Goal: Share content

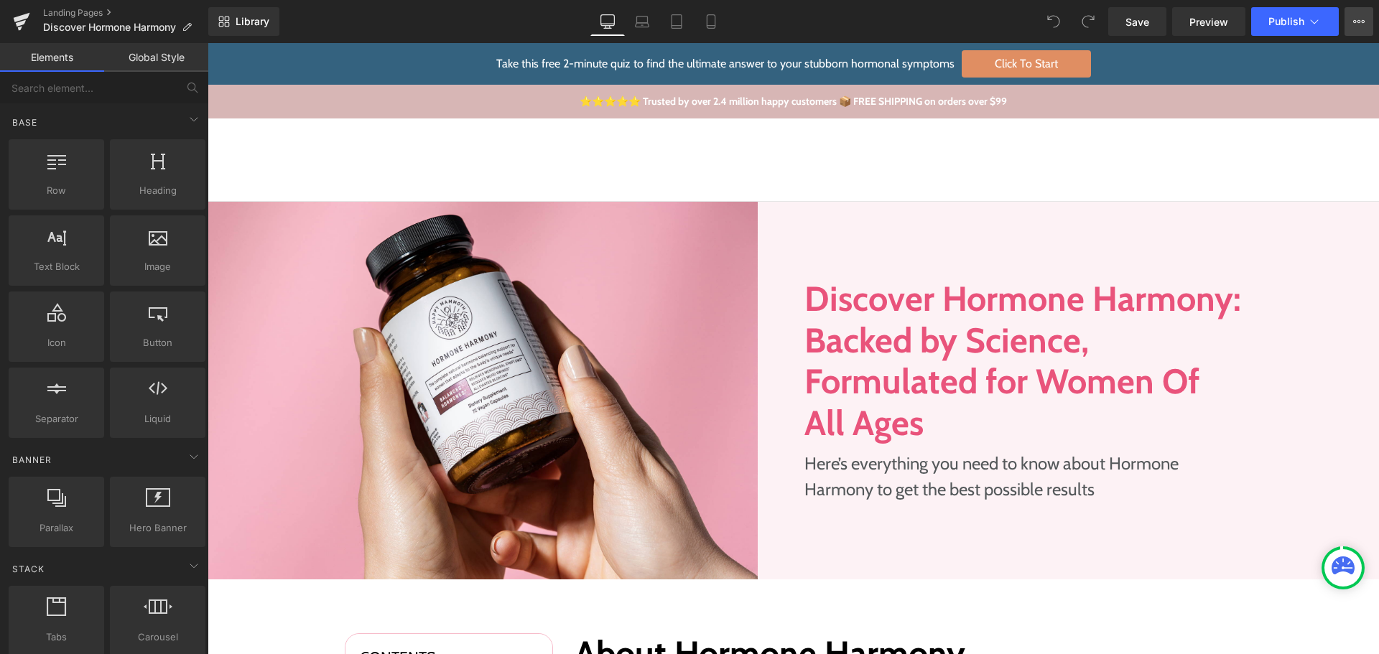
click at [1354, 17] on icon at bounding box center [1358, 21] width 11 height 11
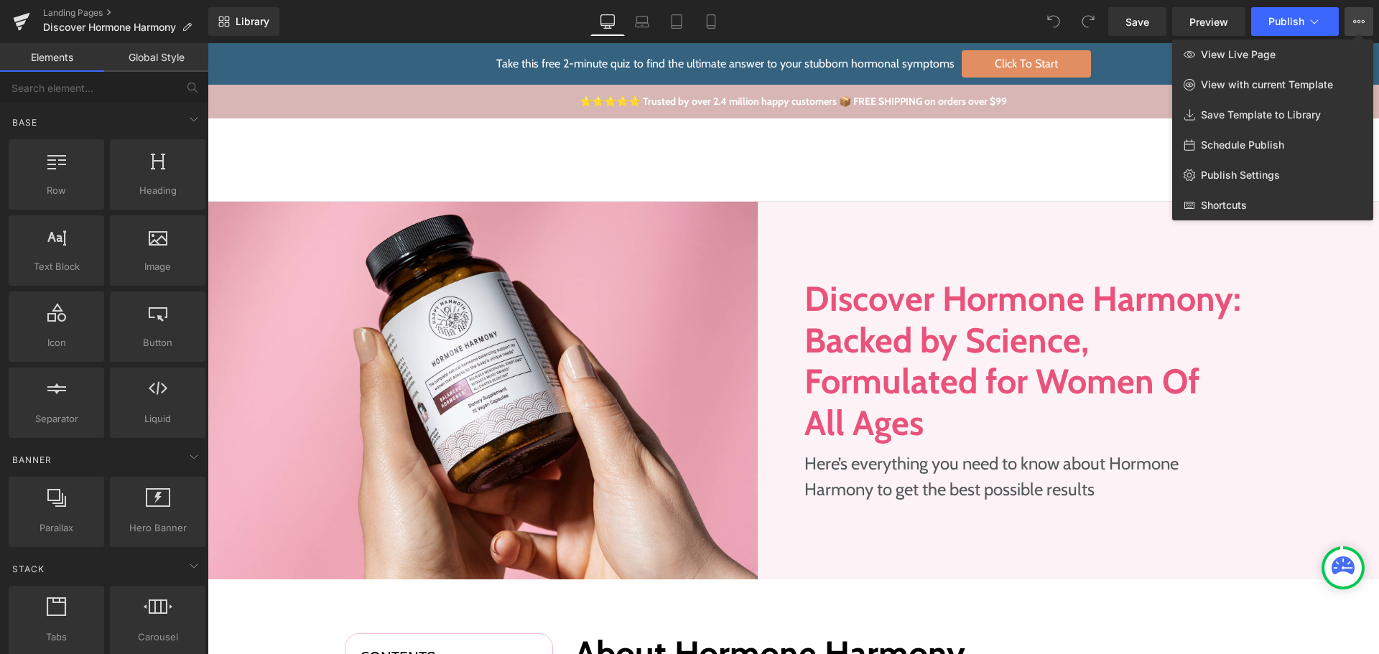
click at [927, 11] on div "Library Desktop Desktop Laptop Tablet Mobile Save Preview Publish Scheduled Vie…" at bounding box center [793, 21] width 1170 height 29
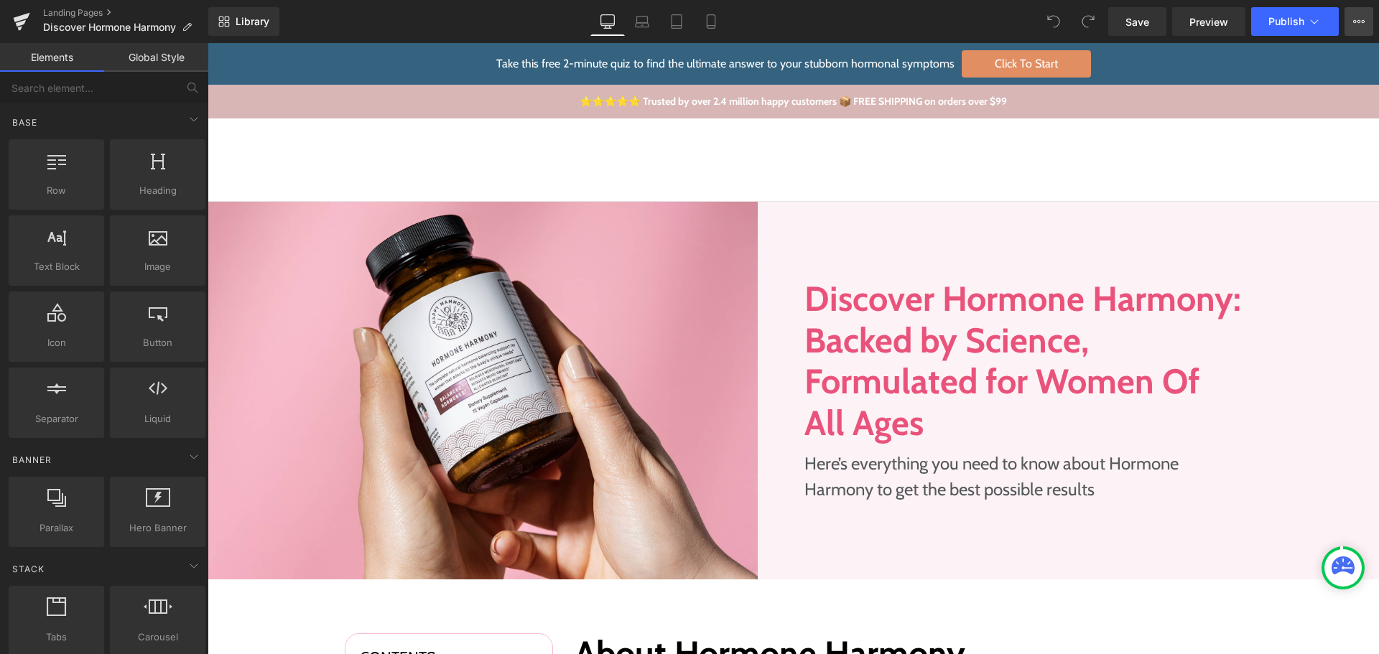
click at [1349, 22] on button "View Live Page View with current Template Save Template to Library Schedule Pub…" at bounding box center [1358, 21] width 29 height 29
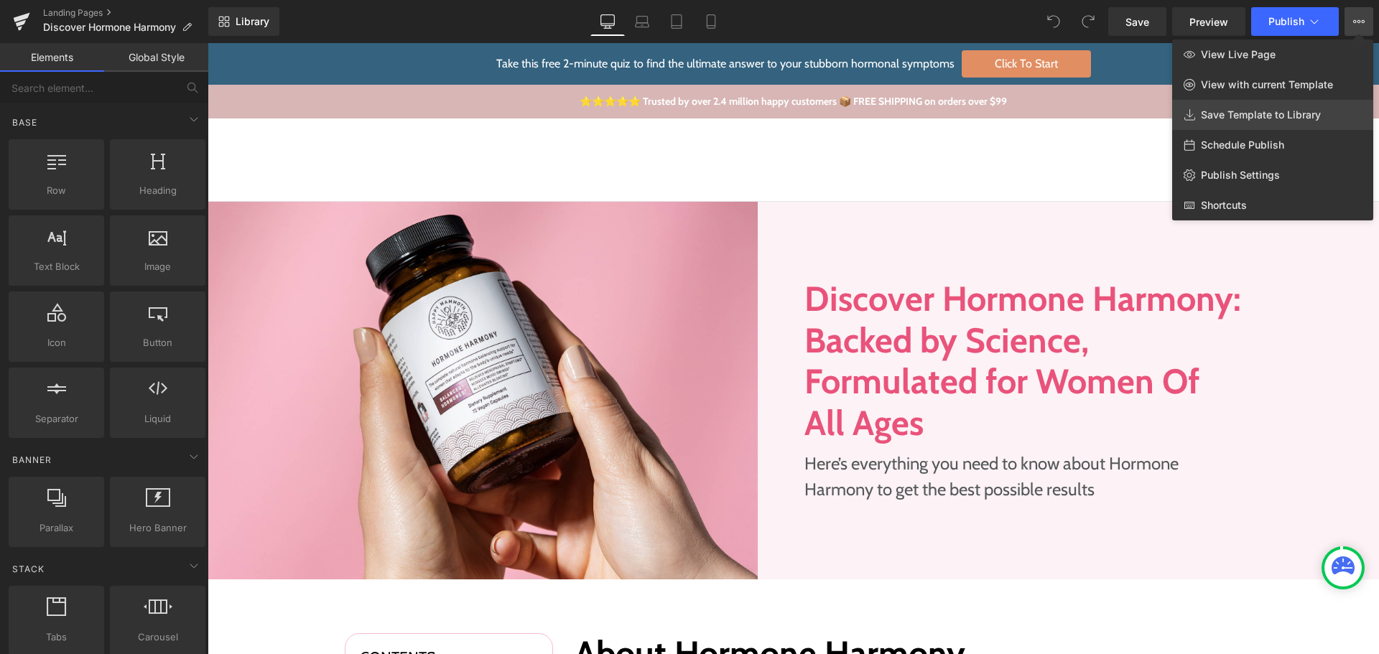
click at [1262, 113] on span "Save Template to Library" at bounding box center [1261, 114] width 120 height 13
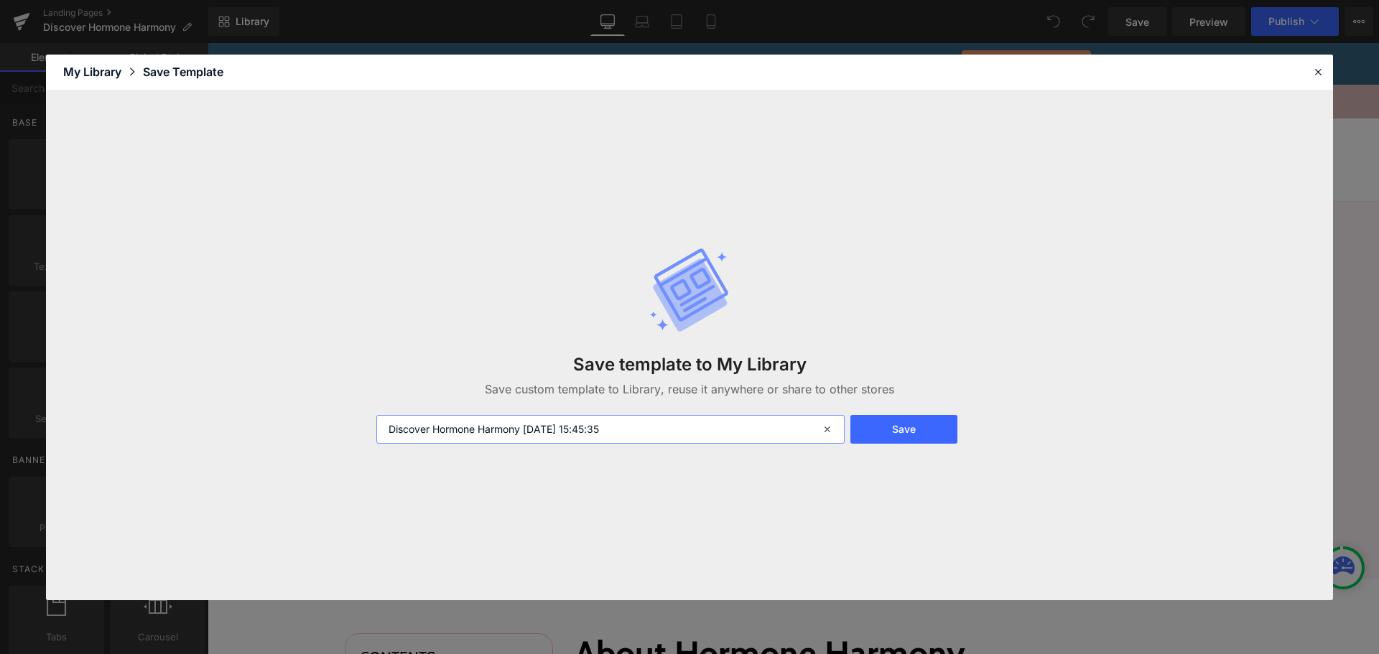
drag, startPoint x: 527, startPoint y: 429, endPoint x: 786, endPoint y: 429, distance: 259.2
click at [786, 429] on input "Discover Hormone Harmony [DATE] 15:45:35" at bounding box center [610, 429] width 468 height 29
type input "Discover Hormone Harmony - Transfer"
click at [905, 419] on button "Save" at bounding box center [903, 429] width 107 height 29
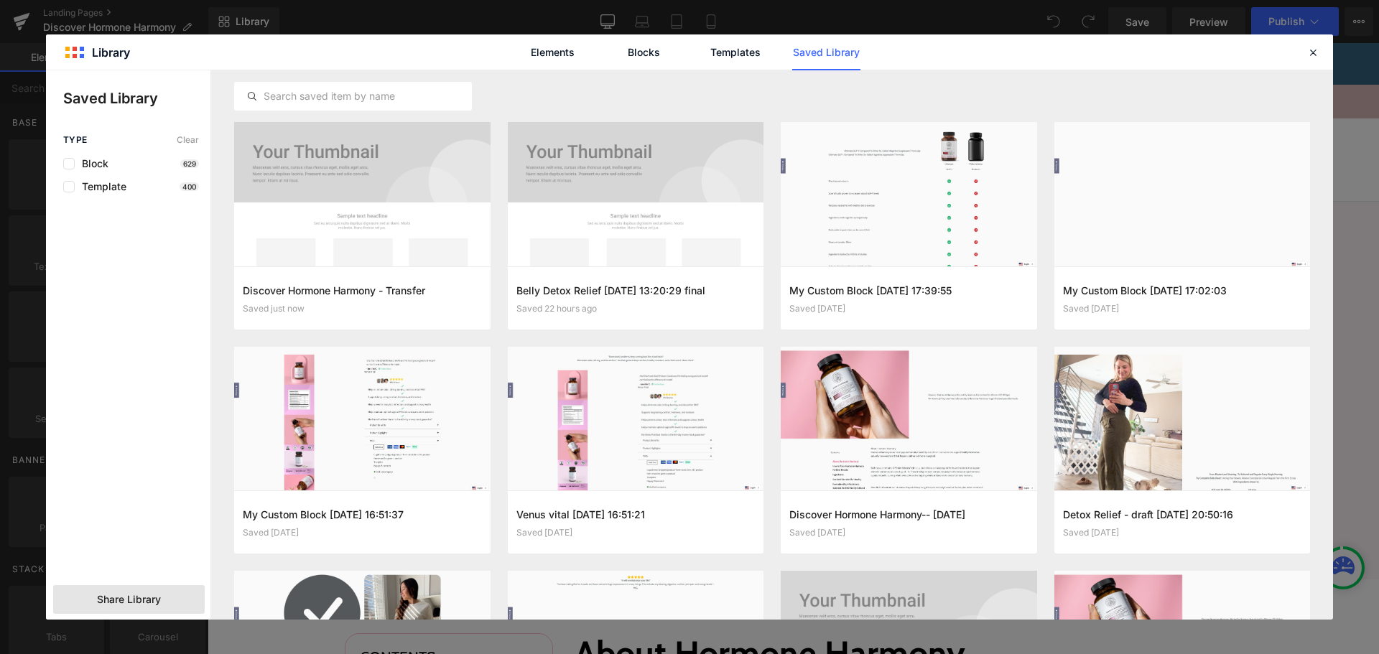
click at [128, 602] on span "Share Library" at bounding box center [129, 599] width 64 height 14
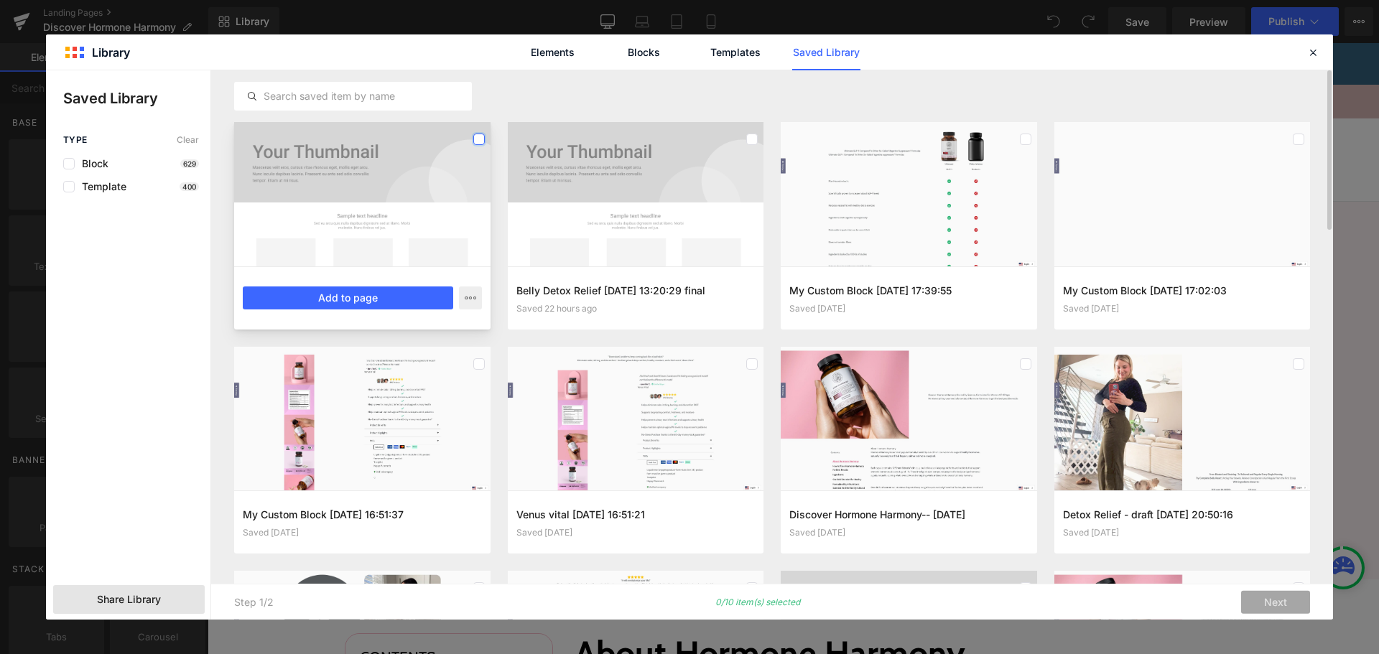
click at [478, 144] on label at bounding box center [478, 139] width 11 height 11
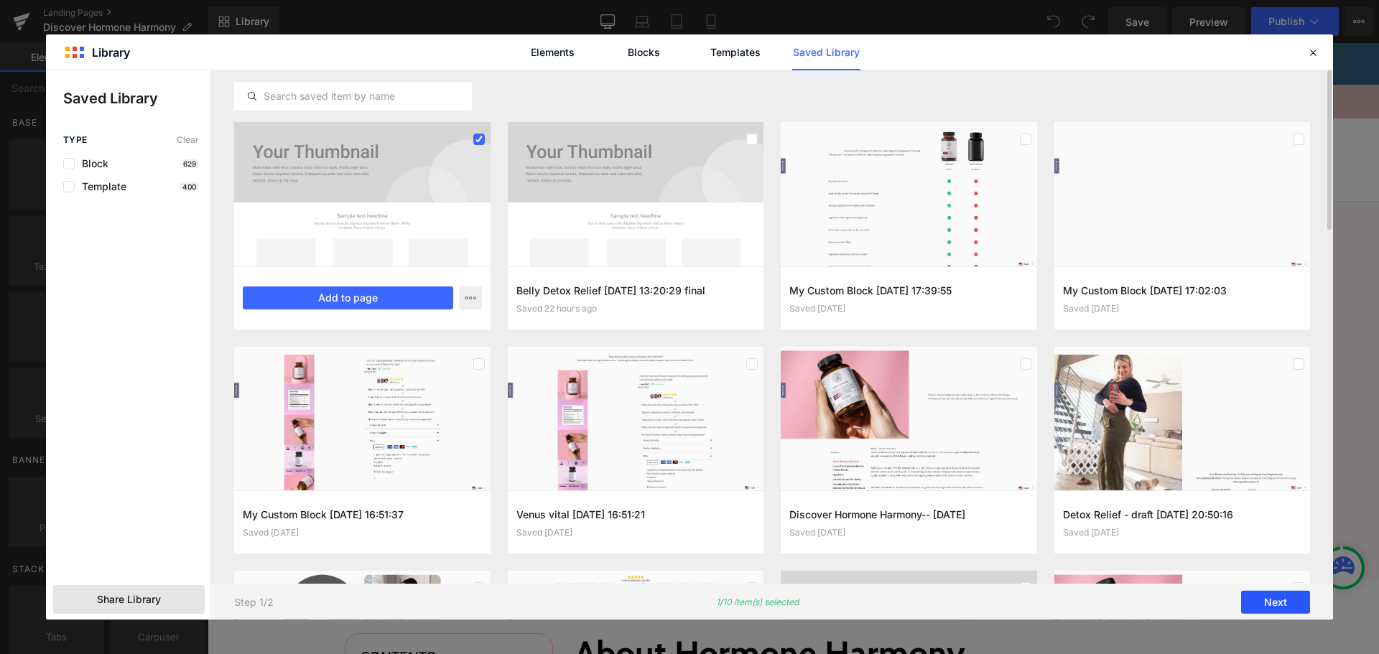
click at [1261, 599] on button "Next" at bounding box center [1275, 602] width 69 height 23
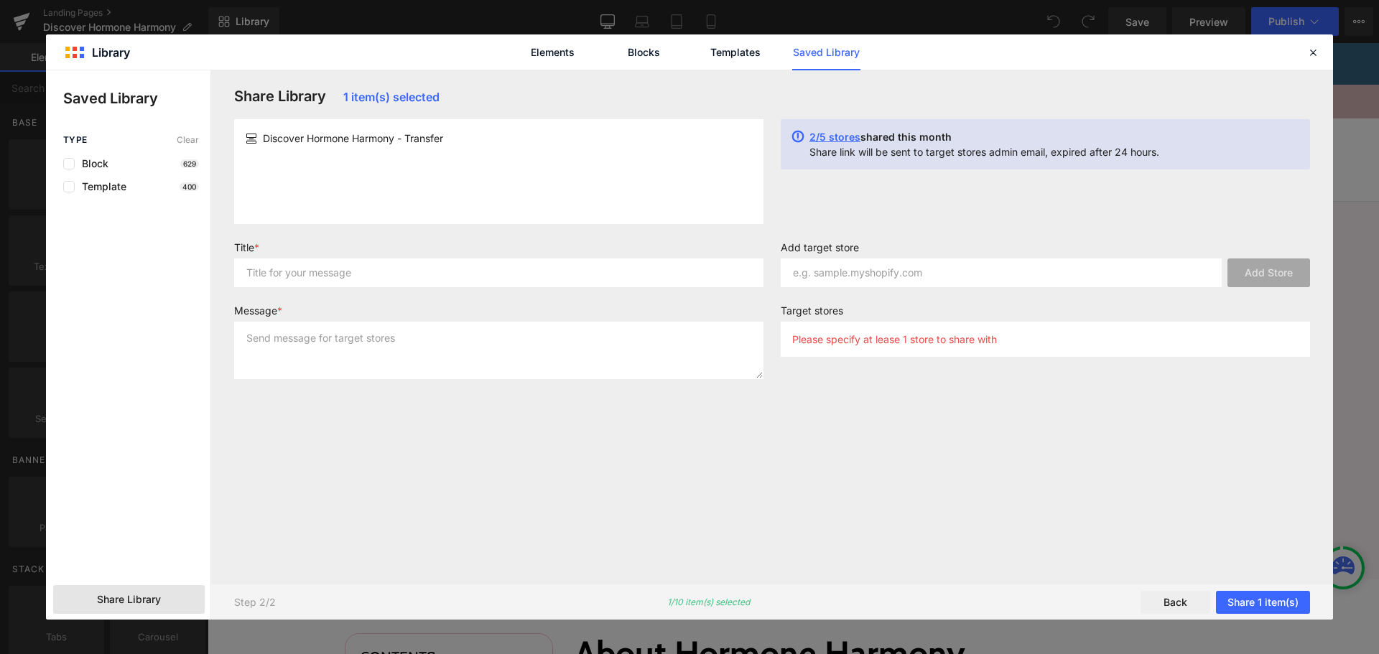
click at [369, 139] on span "Discover Hormone Harmony - Transfer" at bounding box center [353, 138] width 180 height 15
copy div "Discover Hormone Harmony - Transfer"
click at [350, 276] on input "text" at bounding box center [498, 273] width 529 height 29
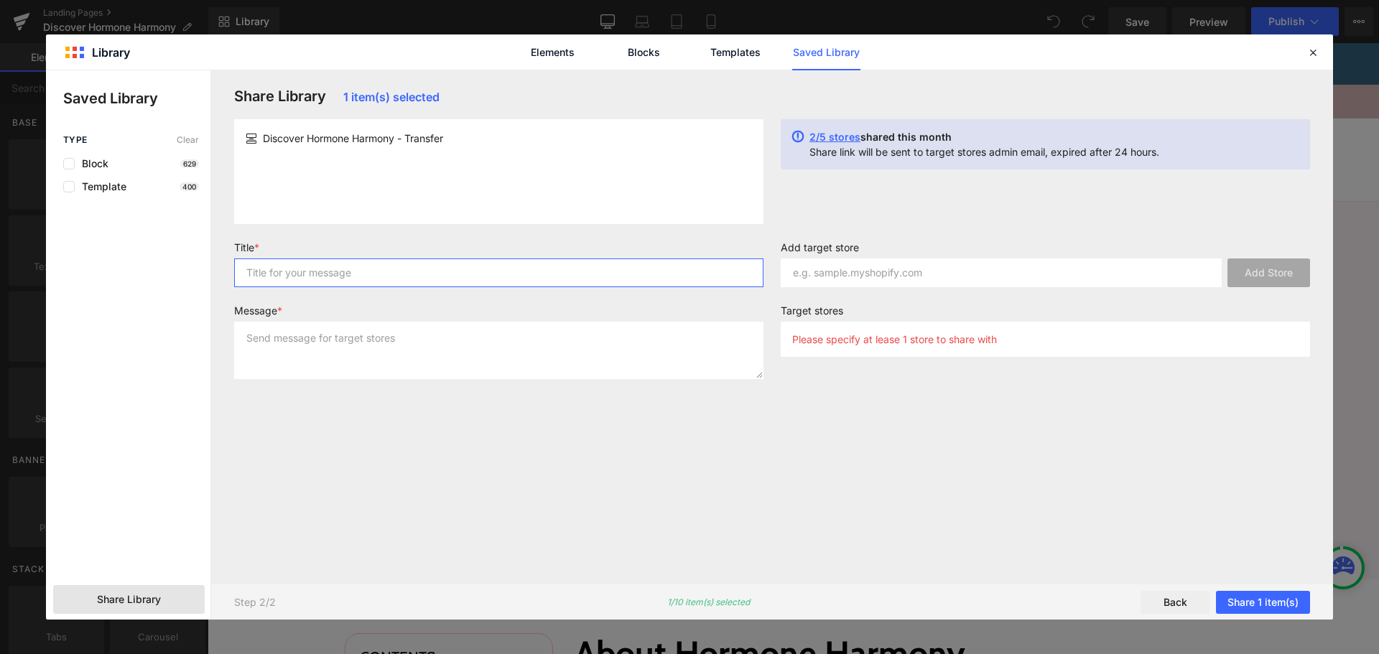
paste input "Discover Hormone Harmony - Transfer"
type input "Discover Hormone Harmony - Transfer"
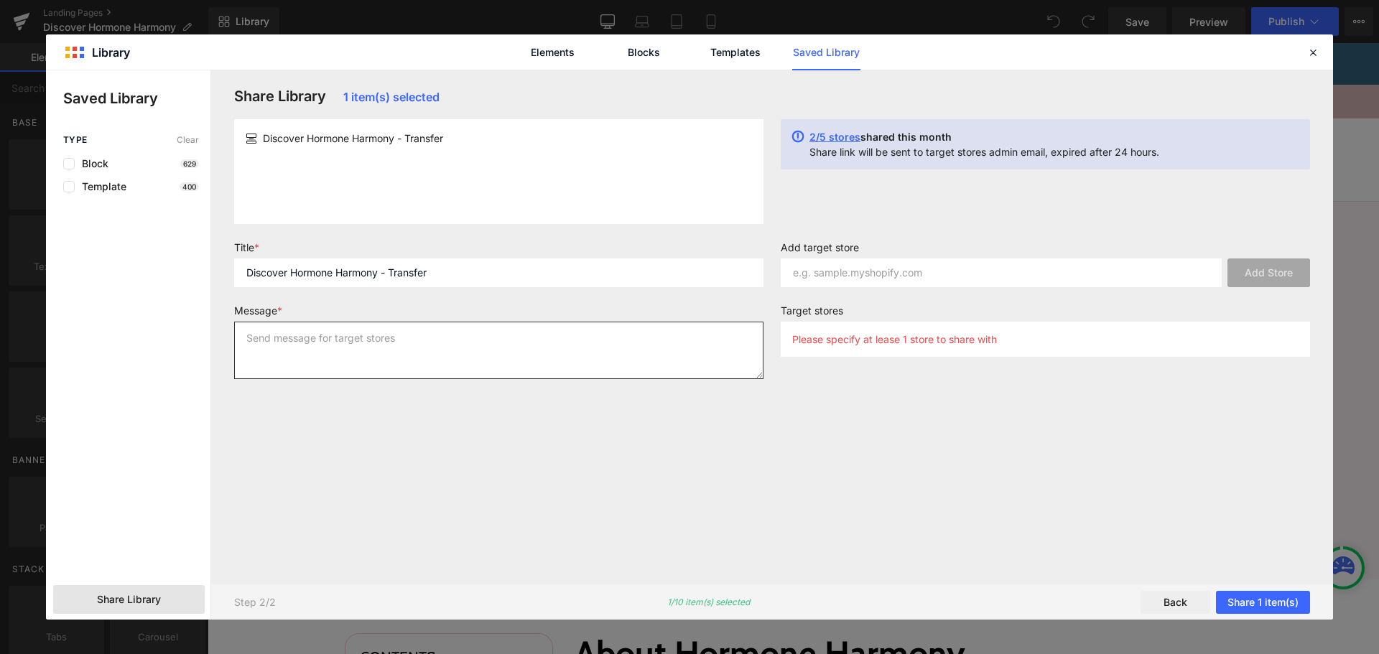
click at [319, 360] on textarea at bounding box center [498, 350] width 529 height 57
paste textarea "Discover Hormone Harmony - Transfer"
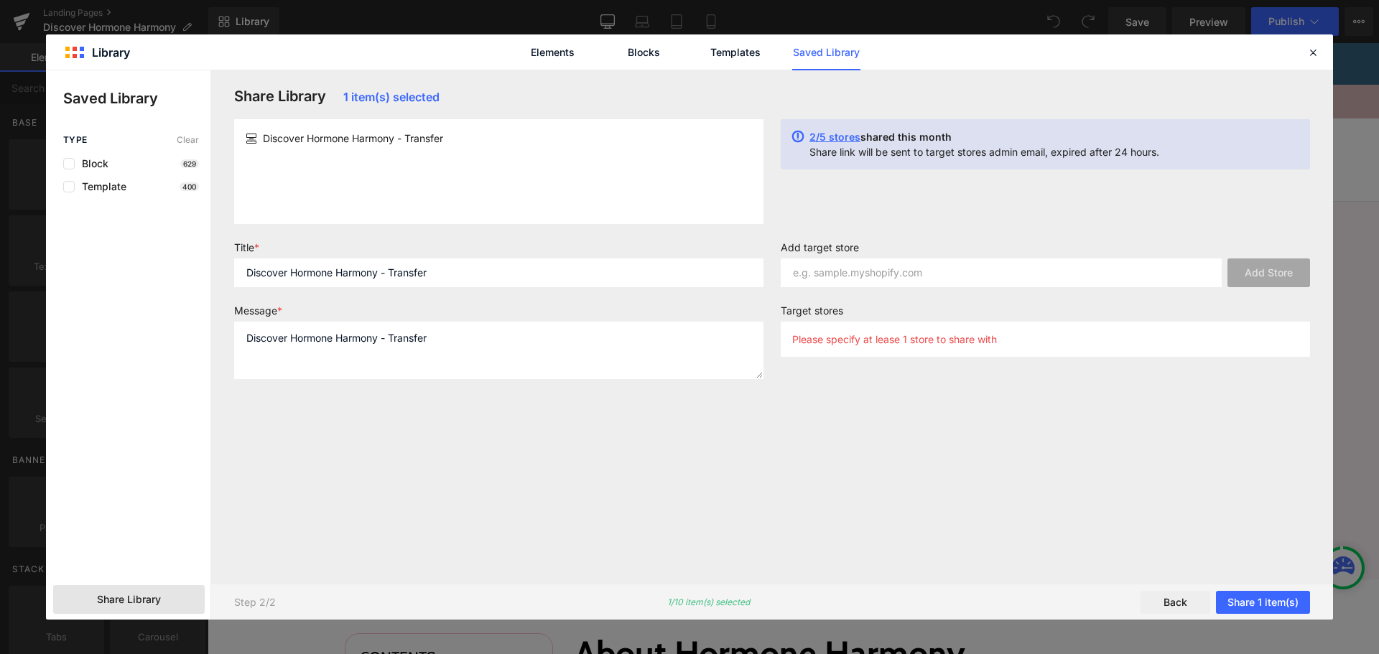
click at [321, 411] on div "Share Library 1 item(s) selected Discover Hormone Harmony - Transfer 2/5 stores…" at bounding box center [771, 327] width 1093 height 479
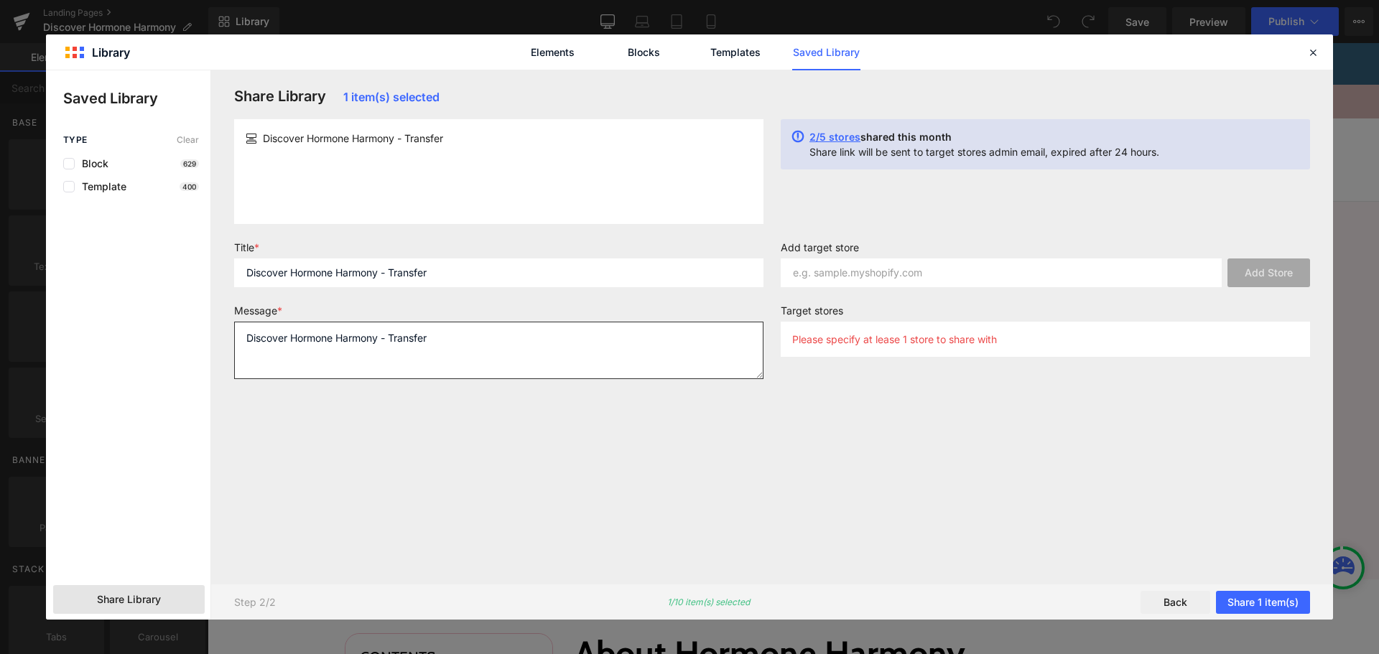
click at [326, 363] on textarea "Discover Hormone Harmony - Transfer" at bounding box center [498, 350] width 529 height 57
type textarea "Discover Hormone Harmony - Transfer"
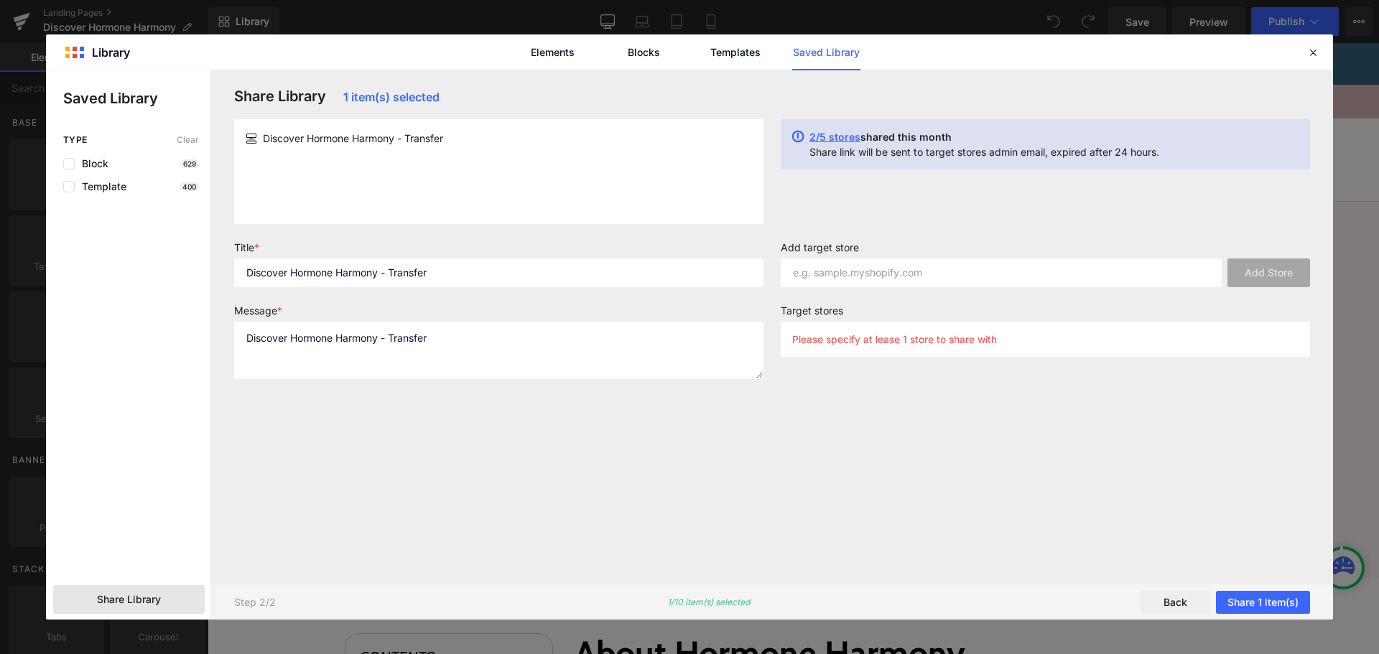
click at [377, 421] on div "Share Library 1 item(s) selected Discover Hormone Harmony - Transfer 2/5 stores…" at bounding box center [771, 327] width 1093 height 479
click at [869, 271] on input "text" at bounding box center [1001, 273] width 441 height 29
paste input "[URL][DOMAIN_NAME]"
click at [1013, 233] on div "Share Library 1 item(s) selected Discover Hormone Harmony - Transfer 2/5 stores…" at bounding box center [771, 327] width 1093 height 479
click at [999, 276] on input "[URL][DOMAIN_NAME]" at bounding box center [1001, 273] width 441 height 29
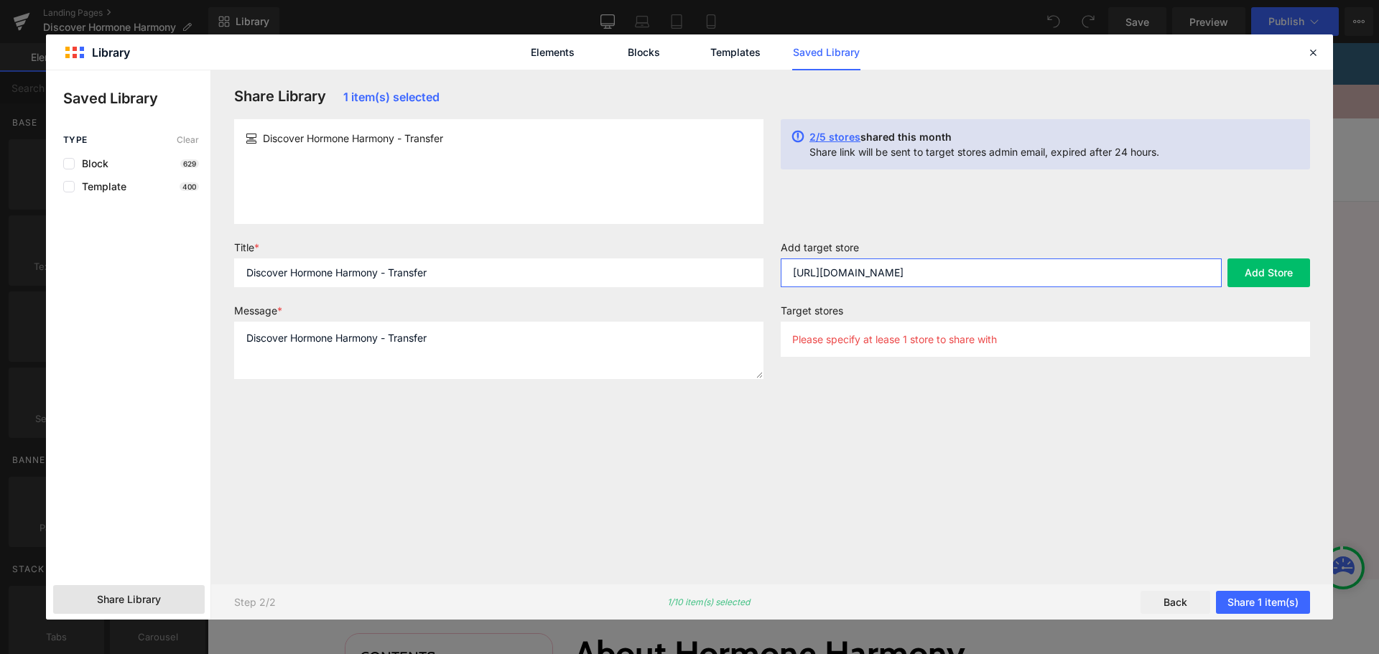
click at [1057, 278] on input "[URL][DOMAIN_NAME]" at bounding box center [1001, 273] width 441 height 29
type input "[DOMAIN_NAME]"
click at [1062, 197] on div "2/5 stores shared this month Share link will be sent to target stores admin ema…" at bounding box center [1045, 171] width 546 height 105
click at [1242, 276] on button "Add Store" at bounding box center [1268, 273] width 83 height 29
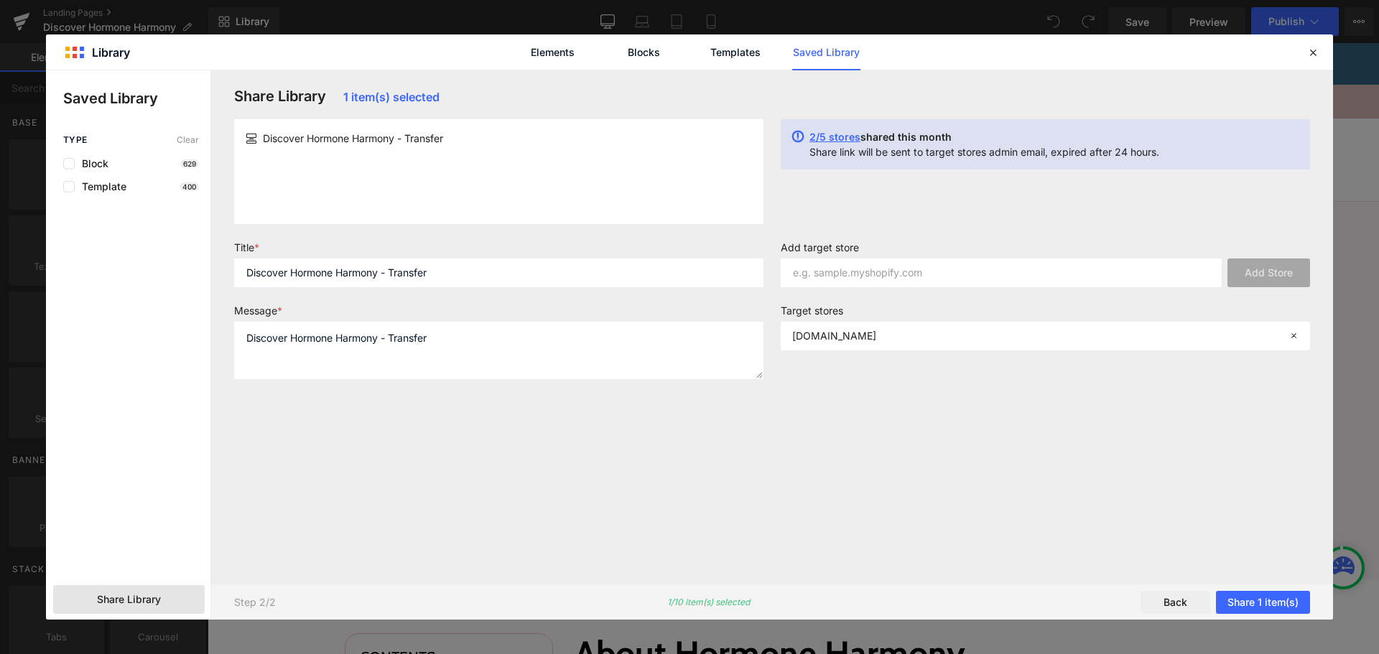
click at [1104, 225] on div "Share Library 1 item(s) selected Discover Hormone Harmony - Transfer 2/5 stores…" at bounding box center [771, 327] width 1093 height 479
click at [1063, 429] on div "Share Library 1 item(s) selected Discover Hormone Harmony - Transfer 2/5 stores…" at bounding box center [771, 327] width 1093 height 479
click at [1281, 595] on button "Share 1 item(s)" at bounding box center [1263, 602] width 94 height 23
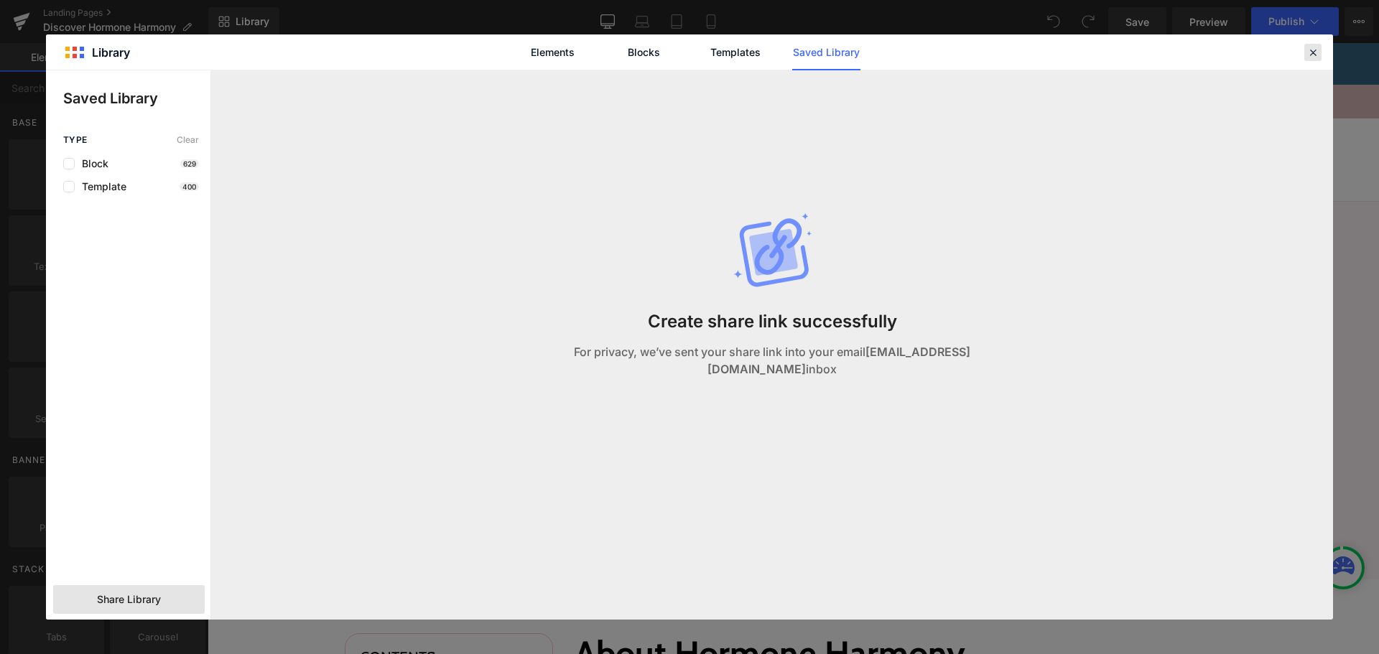
click at [1315, 57] on icon at bounding box center [1312, 52] width 13 height 13
click at [1312, 55] on link "Take this free 2-minute quiz to find the ultimate answer to your stubborn hormo…" at bounding box center [793, 64] width 1171 height 42
